Goal: Task Accomplishment & Management: Complete application form

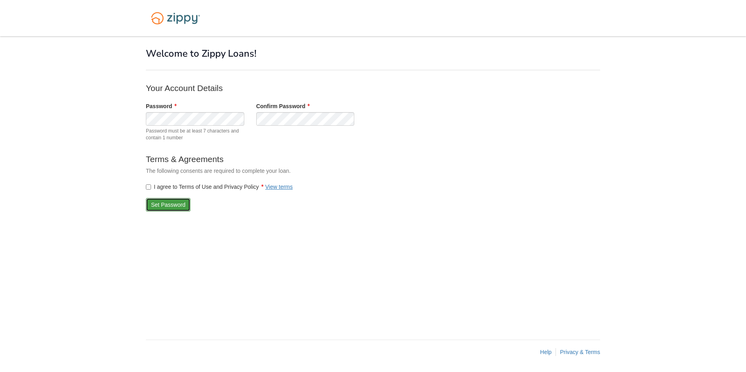
click at [161, 204] on button "Set Password" at bounding box center [168, 205] width 45 height 14
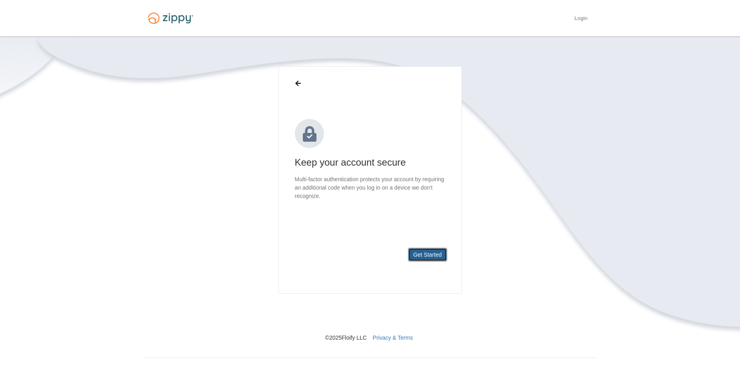
click at [424, 256] on button "Get Started" at bounding box center [427, 255] width 39 height 14
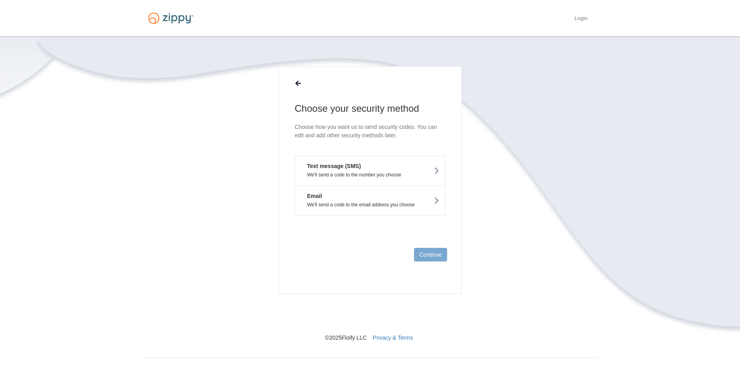
click at [364, 165] on button "Text message (SMS) We'll send a code to the number you choose" at bounding box center [370, 171] width 151 height 30
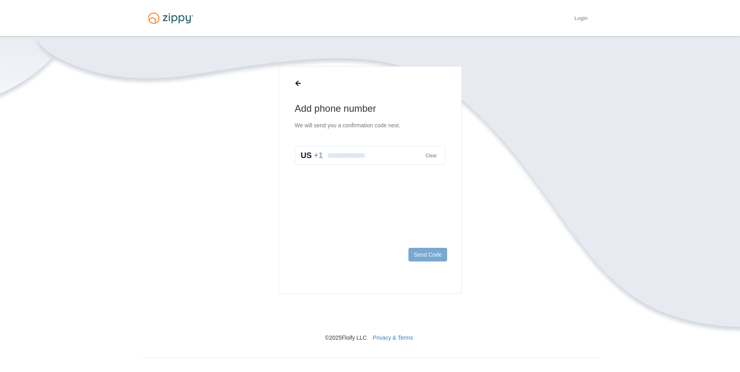
click at [362, 160] on input "text" at bounding box center [370, 155] width 151 height 19
type input "**********"
click at [430, 254] on button "Send Code" at bounding box center [428, 255] width 38 height 14
click at [339, 164] on input "text" at bounding box center [370, 163] width 151 height 19
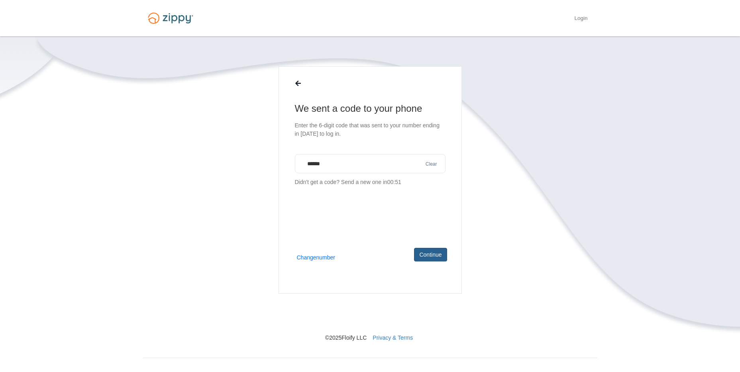
type input "******"
click at [441, 258] on button "Continue" at bounding box center [430, 255] width 33 height 14
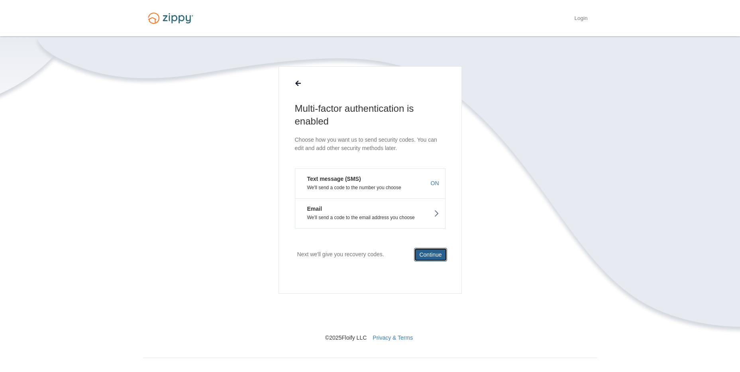
click at [429, 254] on button "Continue" at bounding box center [430, 255] width 33 height 14
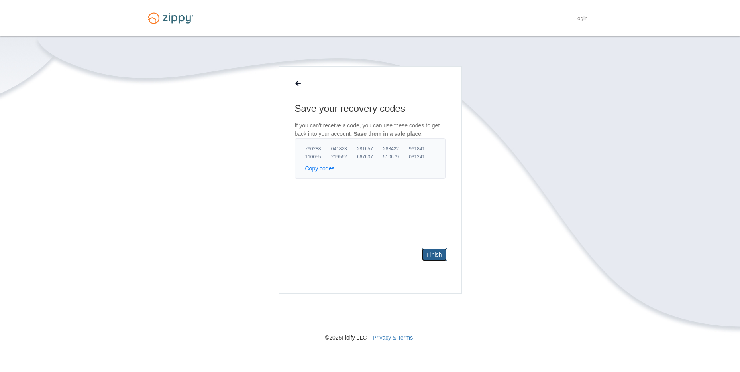
click at [427, 252] on link "Finish" at bounding box center [434, 255] width 25 height 14
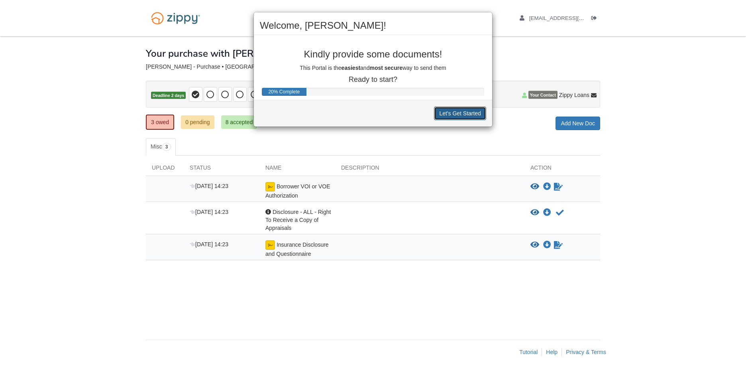
click at [453, 115] on button "Let's Get Started" at bounding box center [460, 113] width 52 height 14
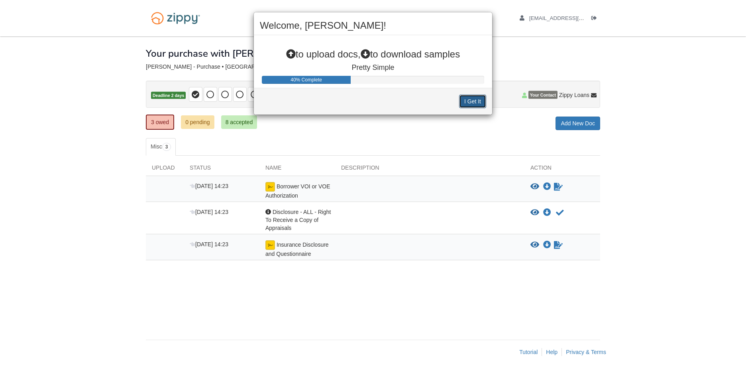
click at [467, 101] on button "I Get It" at bounding box center [472, 102] width 27 height 14
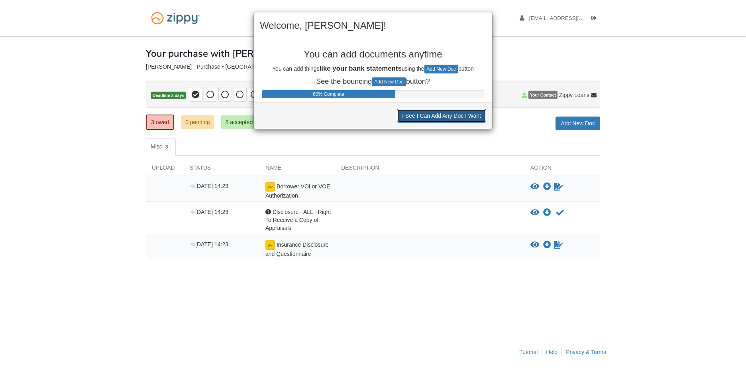
click at [438, 116] on button "I See I Can Add Any Doc I Want" at bounding box center [441, 116] width 89 height 14
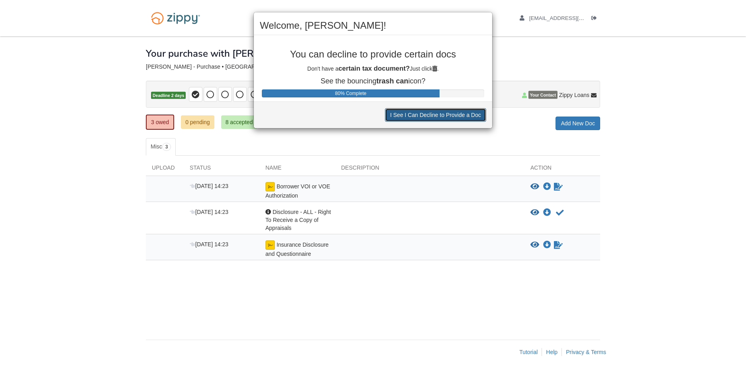
click at [429, 116] on button "I See I Can Decline to Provide a Doc" at bounding box center [435, 115] width 101 height 14
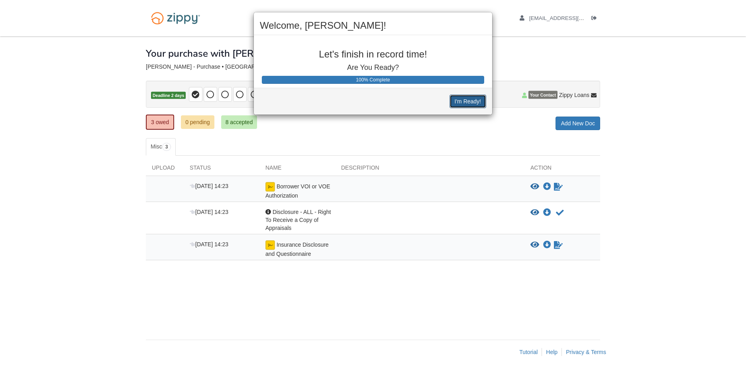
click at [461, 102] on button "I'm Ready!" at bounding box center [468, 102] width 37 height 14
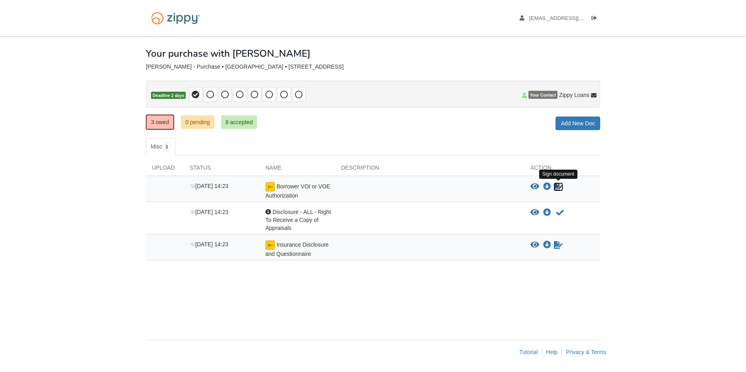
click at [557, 187] on icon "Sign Form" at bounding box center [558, 187] width 9 height 8
click at [203, 122] on link "18 pending" at bounding box center [199, 122] width 36 height 14
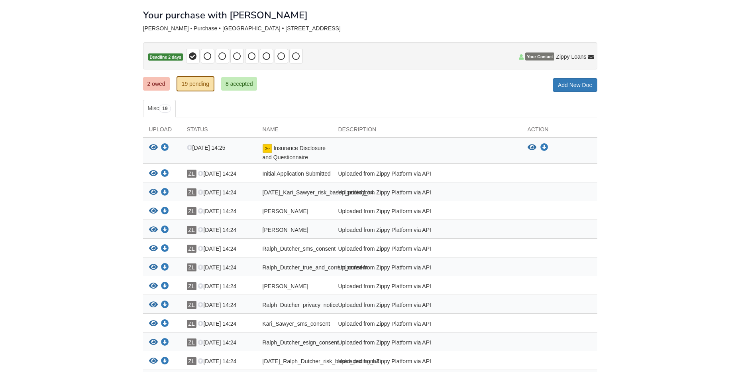
scroll to position [40, 0]
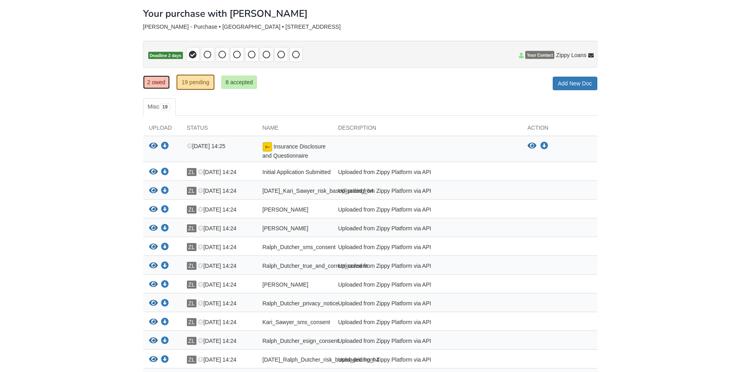
click at [159, 81] on link "2 owed" at bounding box center [156, 82] width 27 height 14
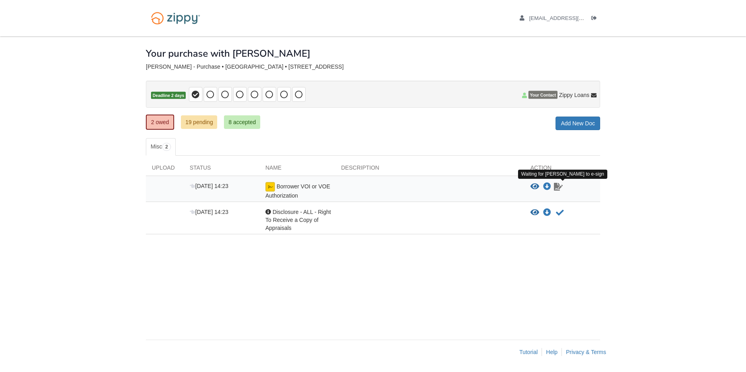
click at [556, 185] on icon "Waiting for your co-borrower to e-sign" at bounding box center [558, 187] width 9 height 8
click at [558, 187] on icon "Waiting for your co-borrower to e-sign" at bounding box center [558, 187] width 9 height 8
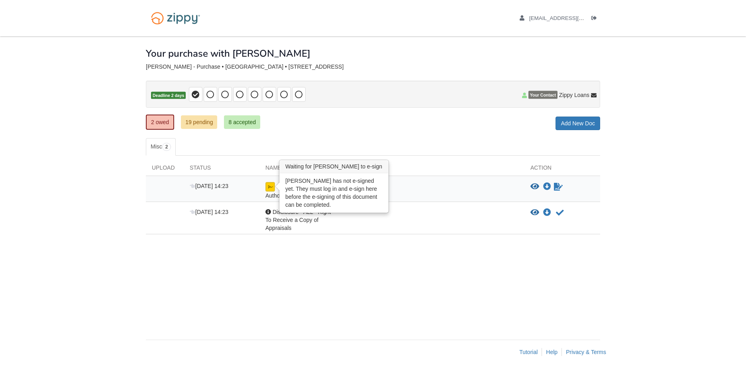
click at [270, 186] on img at bounding box center [271, 187] width 10 height 10
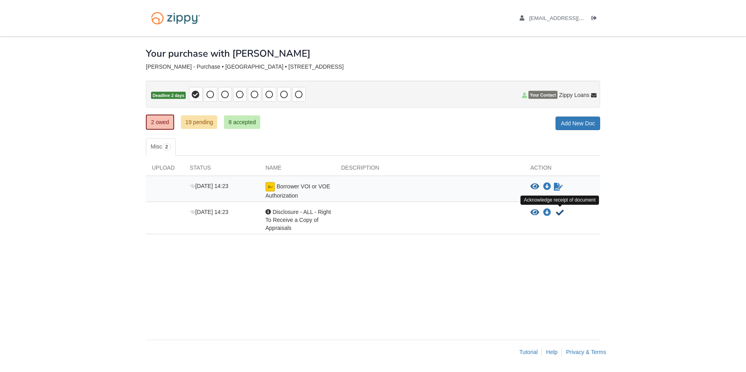
click at [562, 212] on icon "Acknowledge receipt of document" at bounding box center [560, 213] width 8 height 8
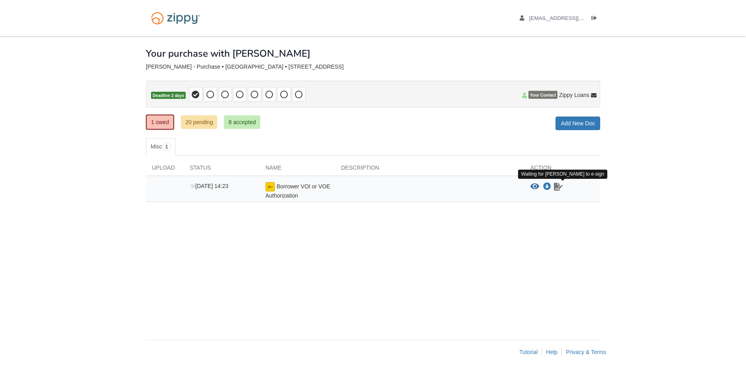
click at [557, 188] on icon "Waiting for your co-borrower to e-sign" at bounding box center [558, 187] width 9 height 8
click at [535, 185] on icon "View Borrower VOI or VOE Authorization" at bounding box center [535, 187] width 9 height 8
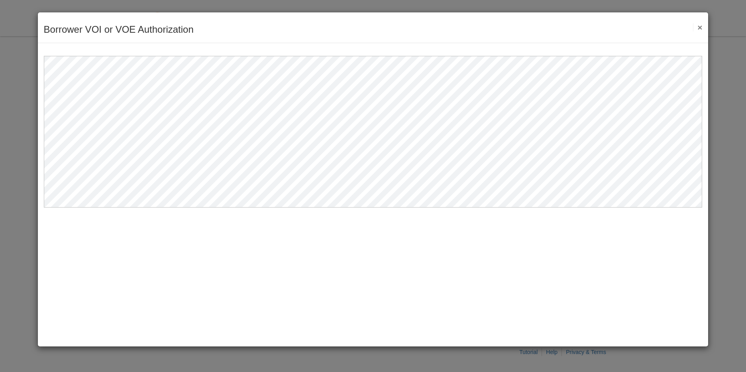
click at [701, 27] on button "×" at bounding box center [697, 27] width 9 height 8
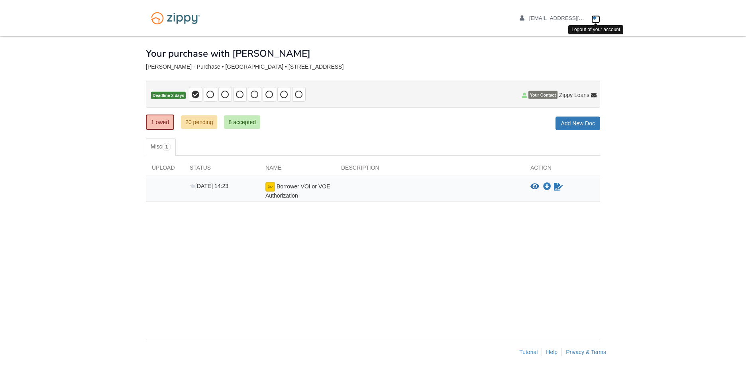
click at [595, 19] on icon "Log out" at bounding box center [595, 19] width 6 height 6
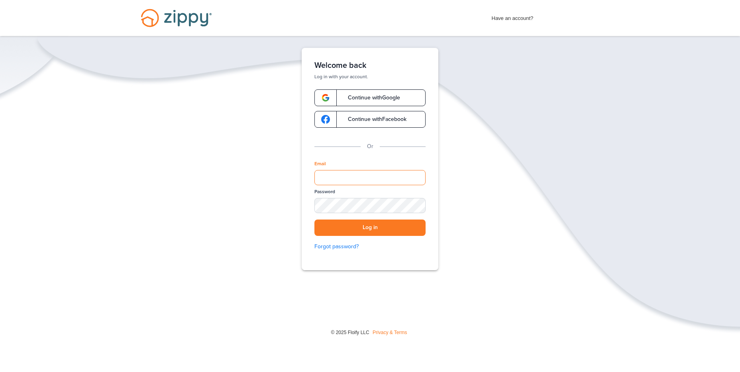
click at [356, 178] on input "Email" at bounding box center [370, 177] width 111 height 15
click at [359, 179] on input "Email" at bounding box center [370, 177] width 111 height 15
type input "**********"
click at [364, 230] on button "Log in" at bounding box center [370, 227] width 111 height 16
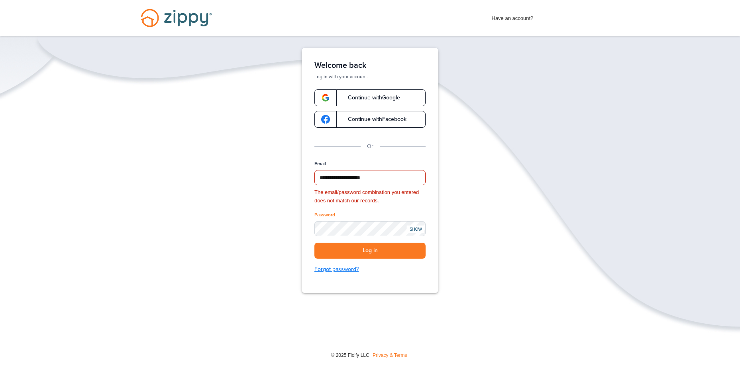
click at [345, 266] on link "Forgot password?" at bounding box center [370, 269] width 111 height 9
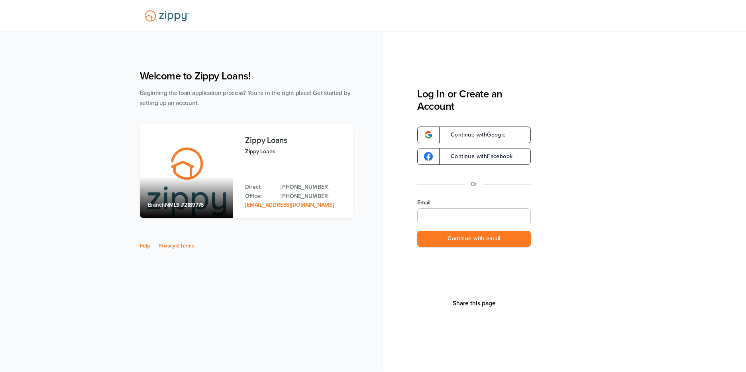
click at [441, 219] on input "Email" at bounding box center [474, 216] width 114 height 16
type input "**********"
click at [466, 236] on button "Continue with email" at bounding box center [474, 238] width 114 height 16
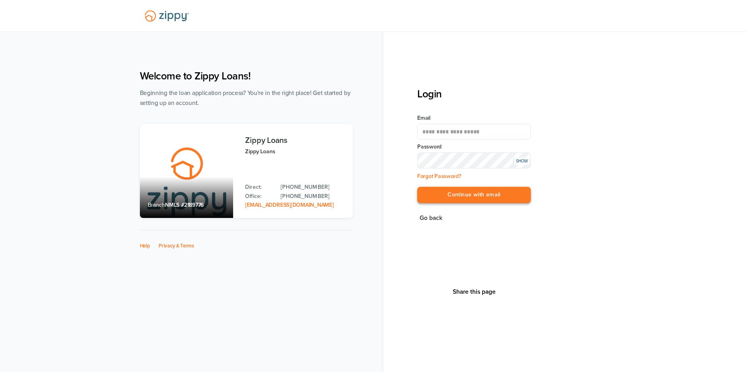
click at [463, 191] on button "Continue with email" at bounding box center [474, 195] width 114 height 16
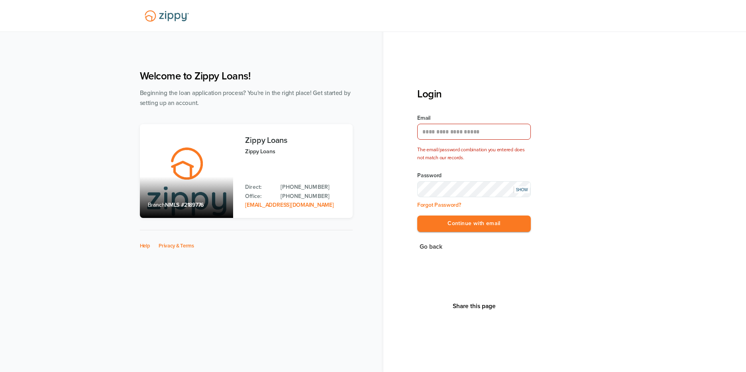
click at [519, 189] on div "SHOW" at bounding box center [522, 189] width 16 height 7
click at [481, 222] on button "Continue with email" at bounding box center [474, 223] width 114 height 16
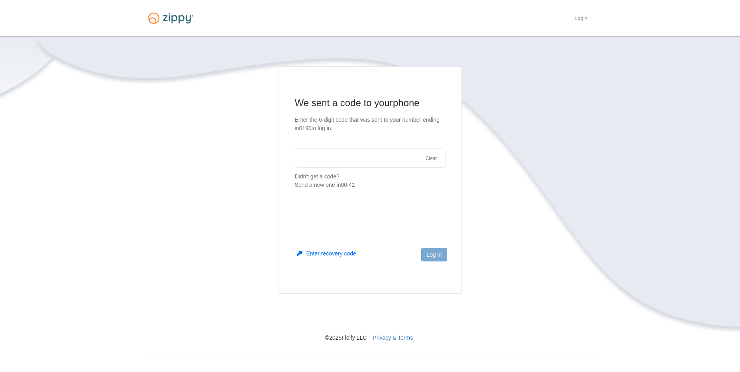
click at [373, 156] on input "text" at bounding box center [370, 157] width 151 height 19
click at [583, 16] on link "Login" at bounding box center [581, 19] width 13 height 8
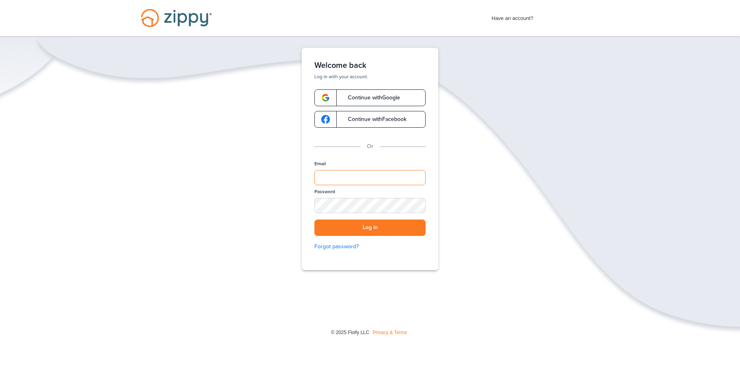
click at [354, 181] on input "Email" at bounding box center [370, 177] width 111 height 15
type input "**********"
click at [315, 219] on button "Log in" at bounding box center [370, 227] width 111 height 16
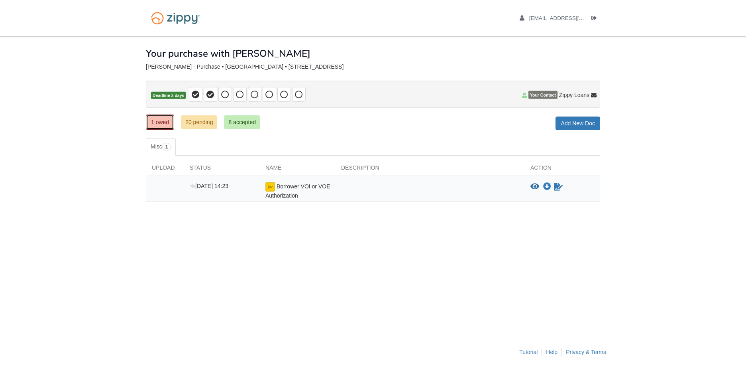
click at [158, 124] on link "1 owed" at bounding box center [160, 121] width 28 height 15
click at [595, 17] on icon "Log out" at bounding box center [595, 19] width 6 height 6
